Goal: Download file/media

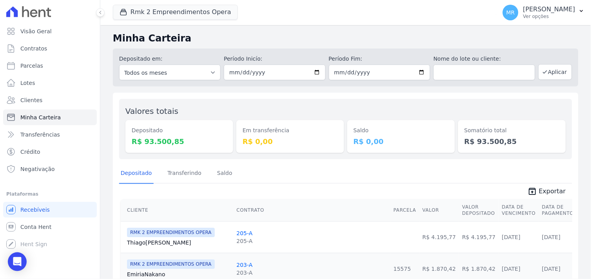
scroll to position [81, 0]
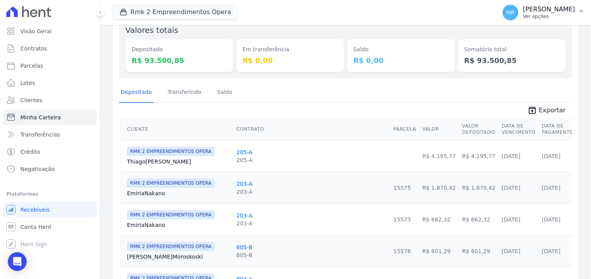
drag, startPoint x: 557, startPoint y: 10, endPoint x: 558, endPoint y: 17, distance: 7.2
click at [557, 10] on p "[PERSON_NAME]" at bounding box center [549, 9] width 52 height 8
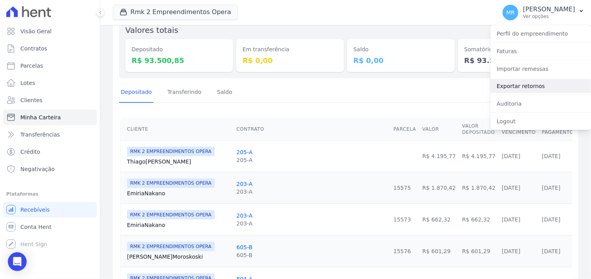
click at [519, 87] on link "Exportar retornos" at bounding box center [541, 86] width 100 height 14
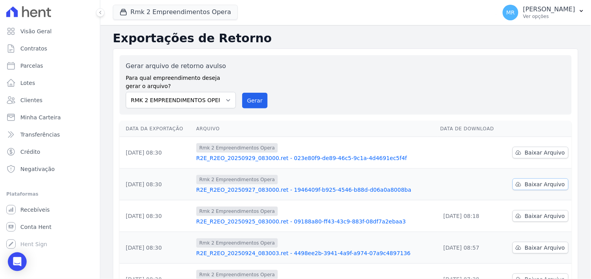
click at [531, 182] on span "Baixar Arquivo" at bounding box center [545, 185] width 40 height 8
click at [535, 154] on span "Baixar Arquivo" at bounding box center [545, 153] width 40 height 8
click at [167, 11] on button "Rmk 2 Empreendimentos Opera" at bounding box center [175, 12] width 125 height 15
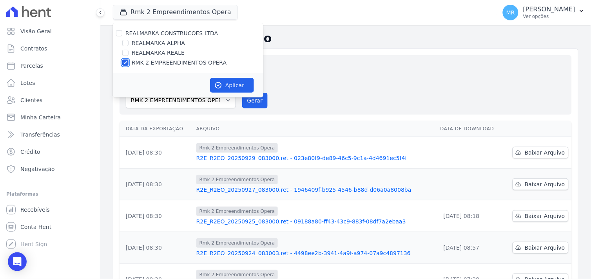
click at [123, 63] on input "RMK 2 EMPREENDIMENTOS OPERA" at bounding box center [125, 63] width 6 height 6
checkbox input "false"
click at [125, 52] on input "REALMARKA REALE" at bounding box center [125, 53] width 6 height 6
checkbox input "true"
click at [218, 79] on button "Aplicar" at bounding box center [232, 85] width 44 height 15
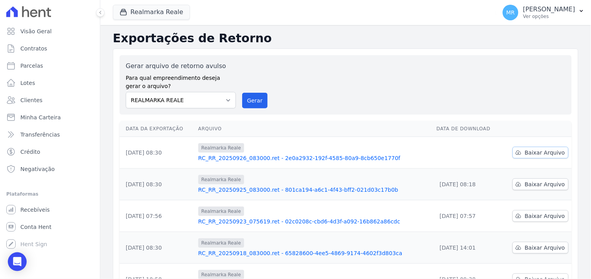
click at [542, 151] on span "Baixar Arquivo" at bounding box center [545, 153] width 40 height 8
click at [159, 12] on button "Realmarka Reale" at bounding box center [151, 12] width 77 height 15
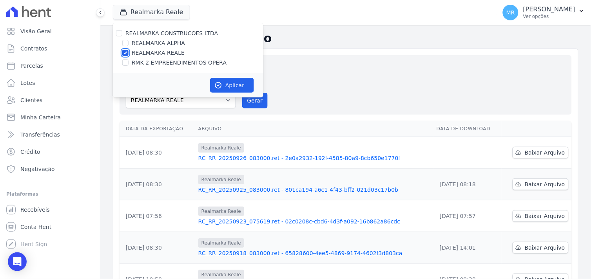
click at [127, 53] on input "REALMARKA REALE" at bounding box center [125, 53] width 6 height 6
checkbox input "false"
click at [125, 42] on input "REALMARKA ALPHA" at bounding box center [125, 43] width 6 height 6
checkbox input "true"
click at [227, 85] on button "Aplicar" at bounding box center [232, 85] width 44 height 15
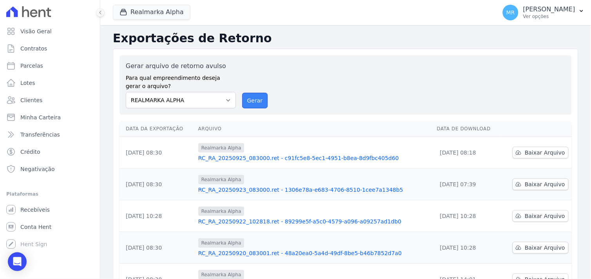
click at [252, 98] on button "Gerar" at bounding box center [255, 101] width 26 height 16
